Goal: Check status

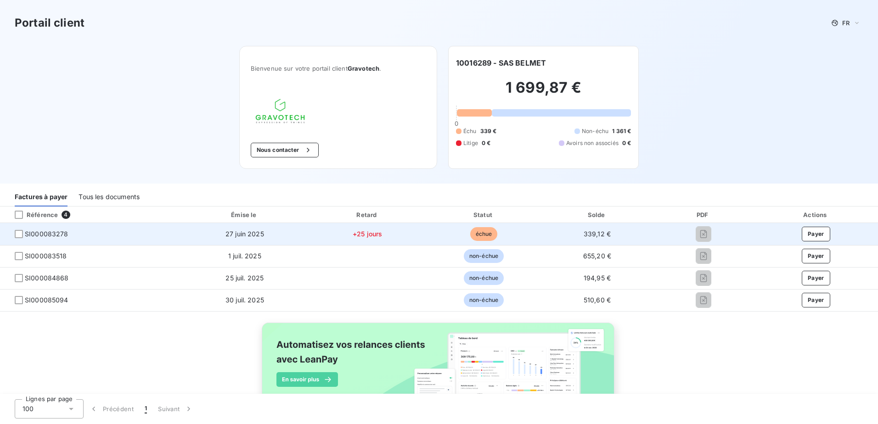
click at [481, 231] on span "échue" at bounding box center [484, 234] width 28 height 14
click at [48, 235] on span "SI000083278" at bounding box center [47, 234] width 44 height 9
click at [45, 235] on span "SI000083278" at bounding box center [47, 234] width 44 height 9
click at [42, 234] on span "SI000083278" at bounding box center [47, 234] width 44 height 9
click at [241, 244] on td "27 juin 2025" at bounding box center [245, 234] width 128 height 22
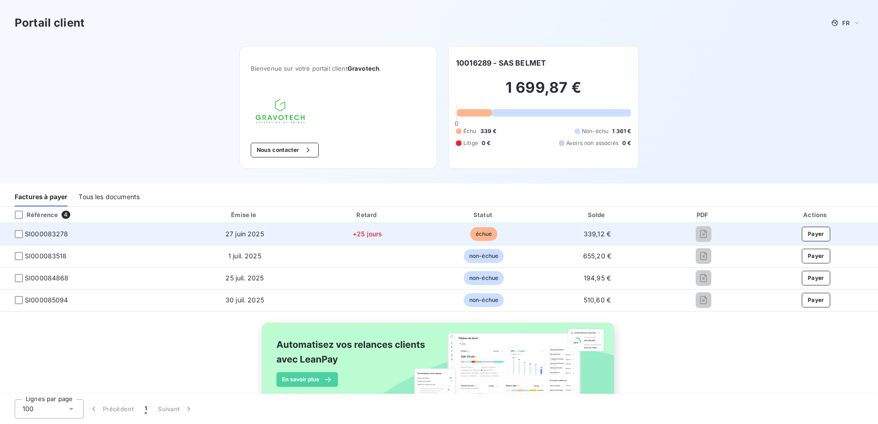
click at [243, 241] on td "27 juin 2025" at bounding box center [245, 234] width 128 height 22
click at [388, 233] on td "+25 jours" at bounding box center [368, 234] width 118 height 22
drag, startPoint x: 68, startPoint y: 232, endPoint x: 27, endPoint y: 234, distance: 41.8
click at [27, 234] on span "SI000083278" at bounding box center [90, 234] width 166 height 9
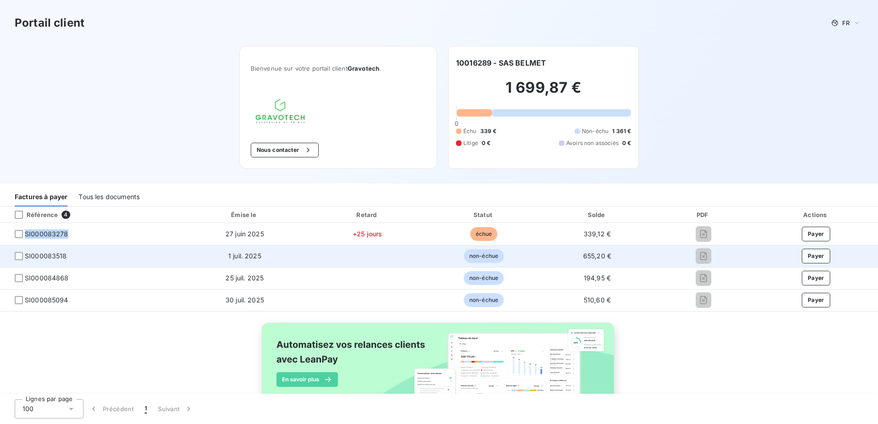
copy span "SI000083278"
